Goal: Transaction & Acquisition: Purchase product/service

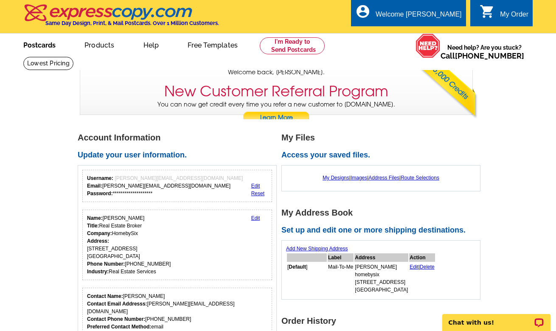
click at [50, 48] on link "Postcards" at bounding box center [39, 44] width 59 height 20
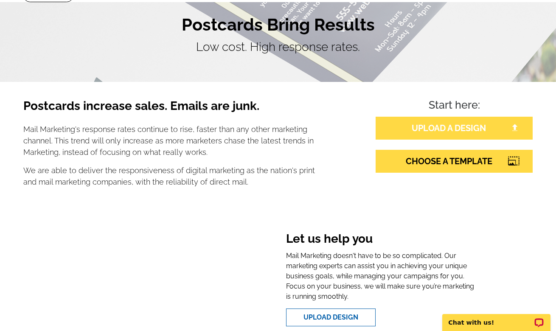
scroll to position [69, 0]
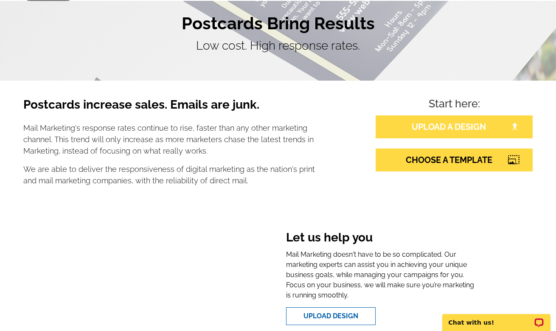
click at [449, 126] on link "UPLOAD A DESIGN" at bounding box center [453, 126] width 157 height 23
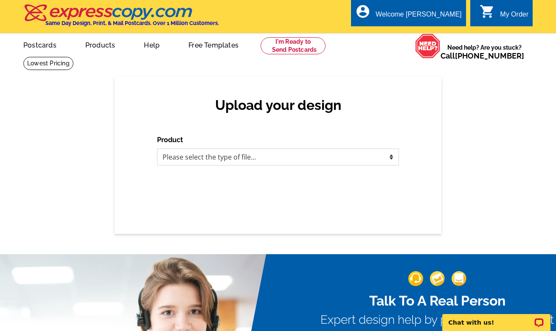
select select "1"
